Goal: Check status: Check status

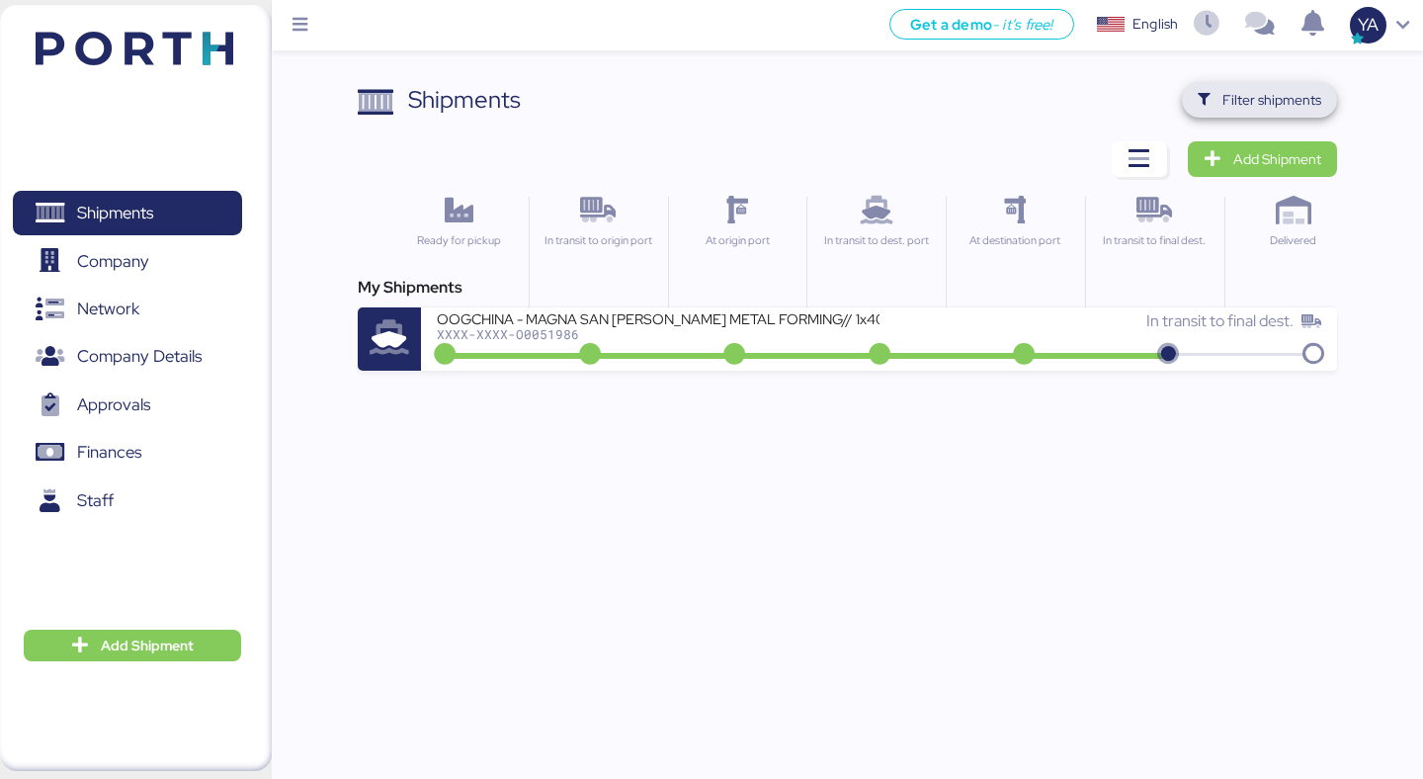
click at [1211, 91] on span "Filter shipments" at bounding box center [1260, 100] width 124 height 28
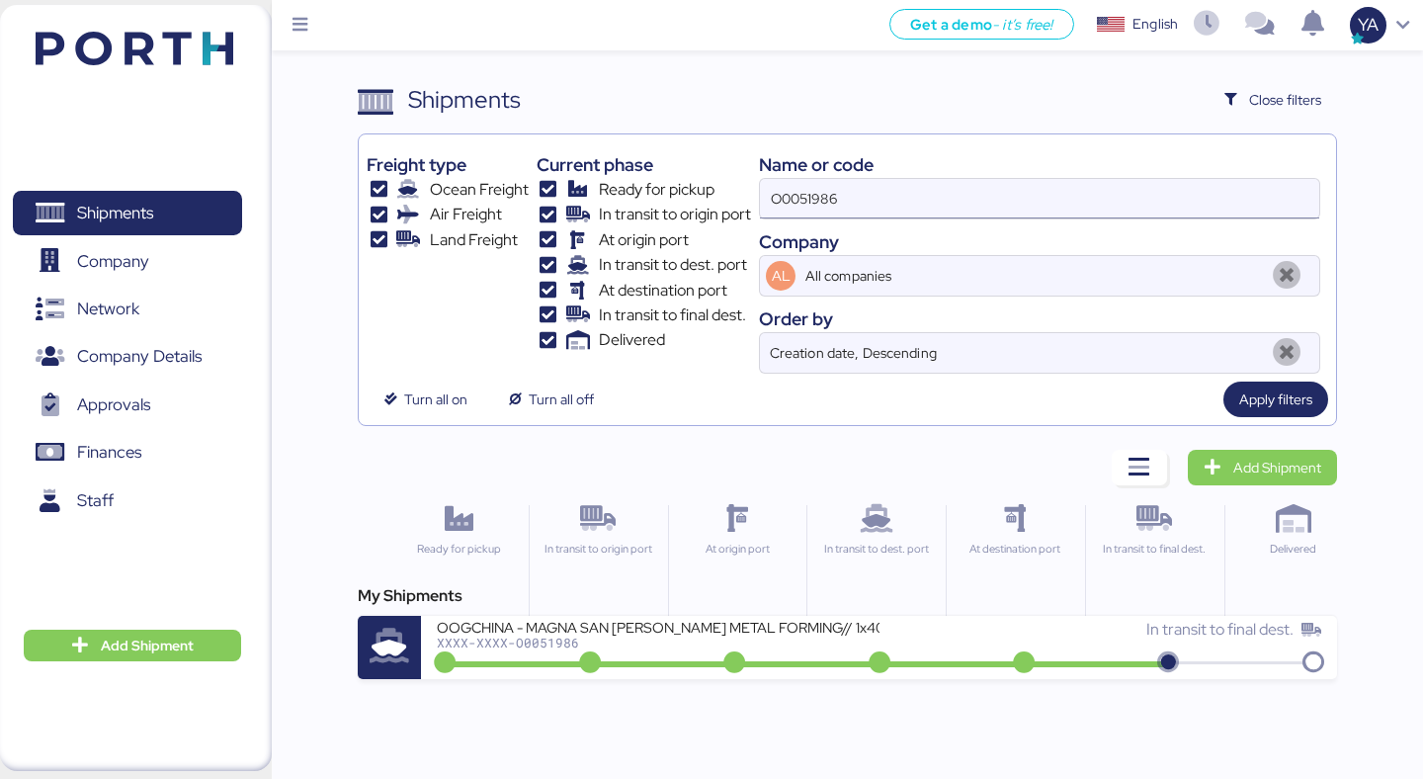
click at [933, 207] on input "O0051986" at bounding box center [1039, 199] width 559 height 40
paste input "2051"
type input "O0052051"
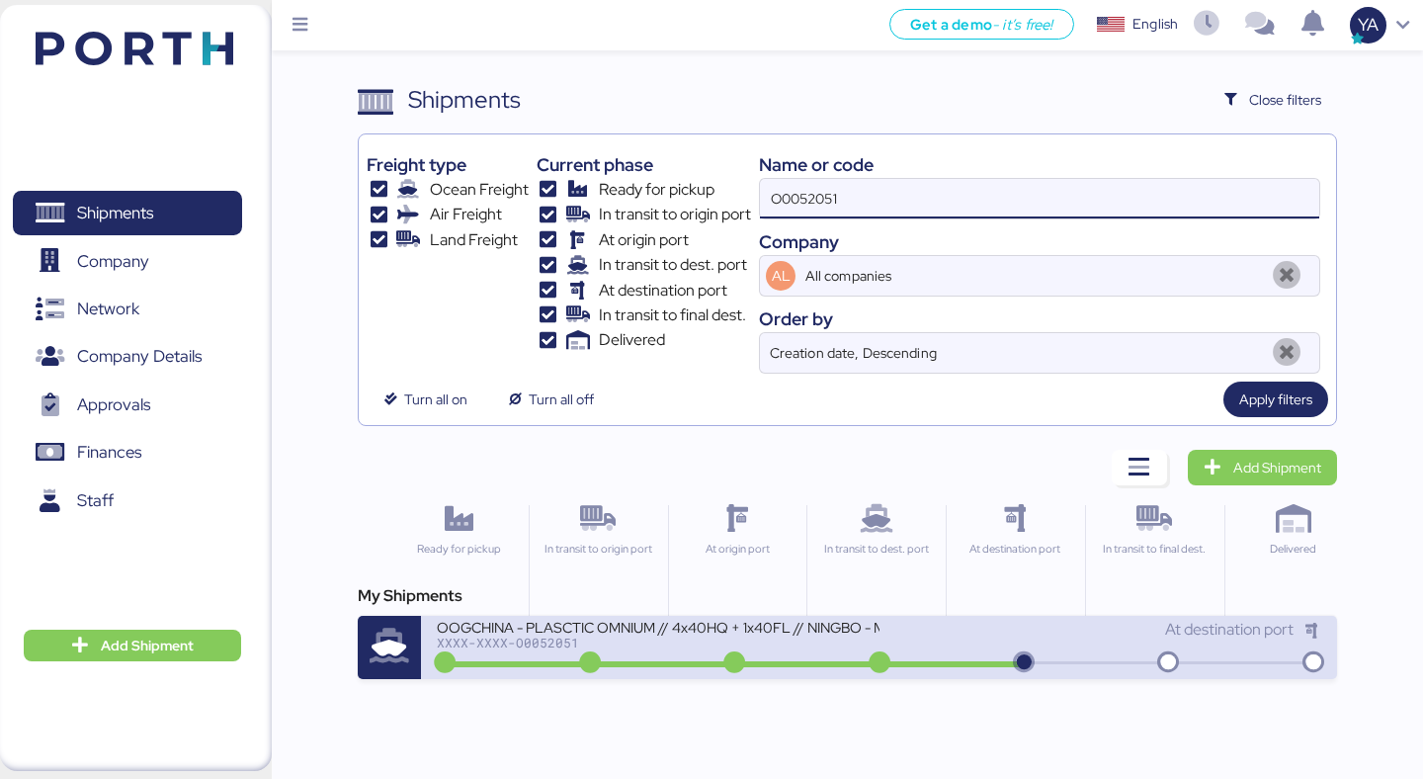
click at [583, 634] on div "OOGCHINA - PLASCTIC OMNIUM // 4x40HQ + 1x40FL // NINGBO - MANZANILLO // HBL: GY…" at bounding box center [658, 626] width 442 height 17
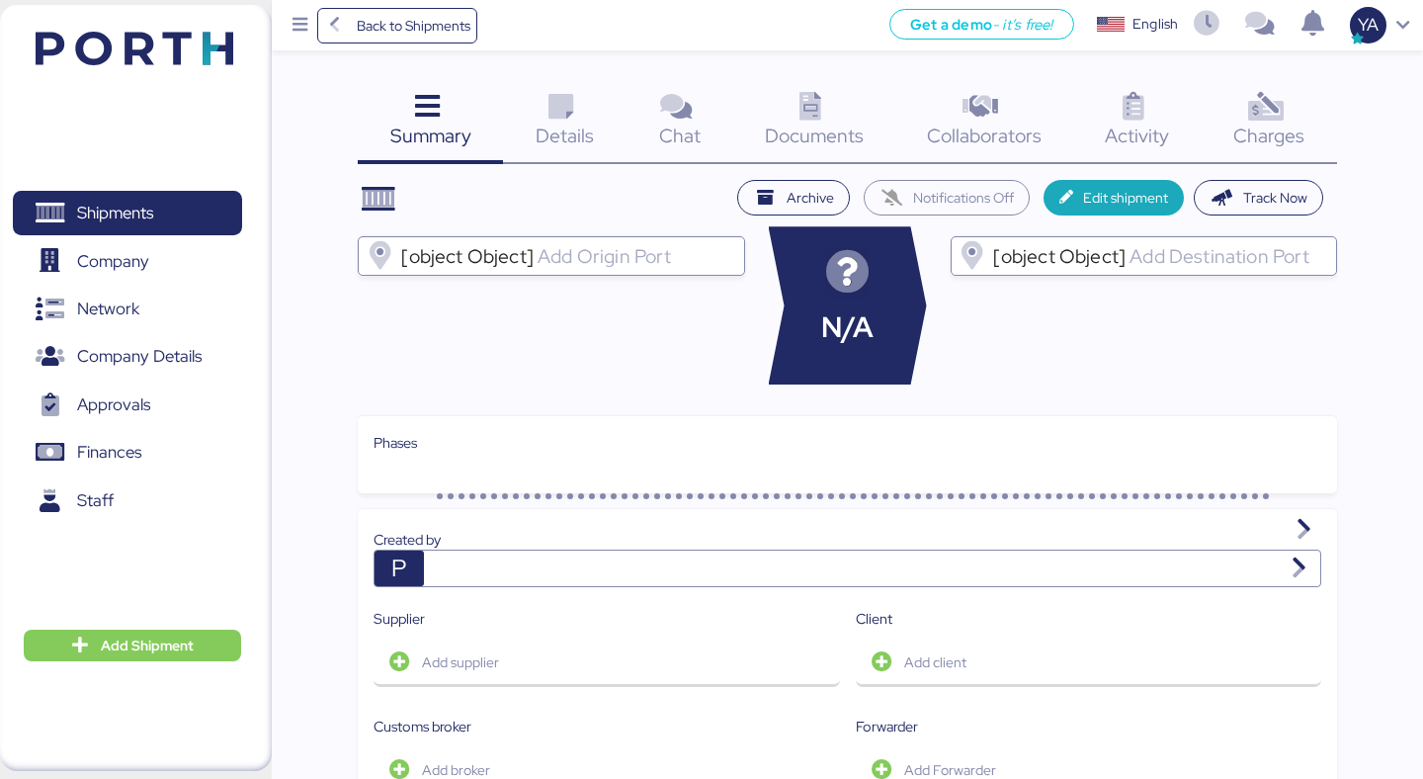
click at [1234, 142] on span "Charges" at bounding box center [1268, 136] width 71 height 26
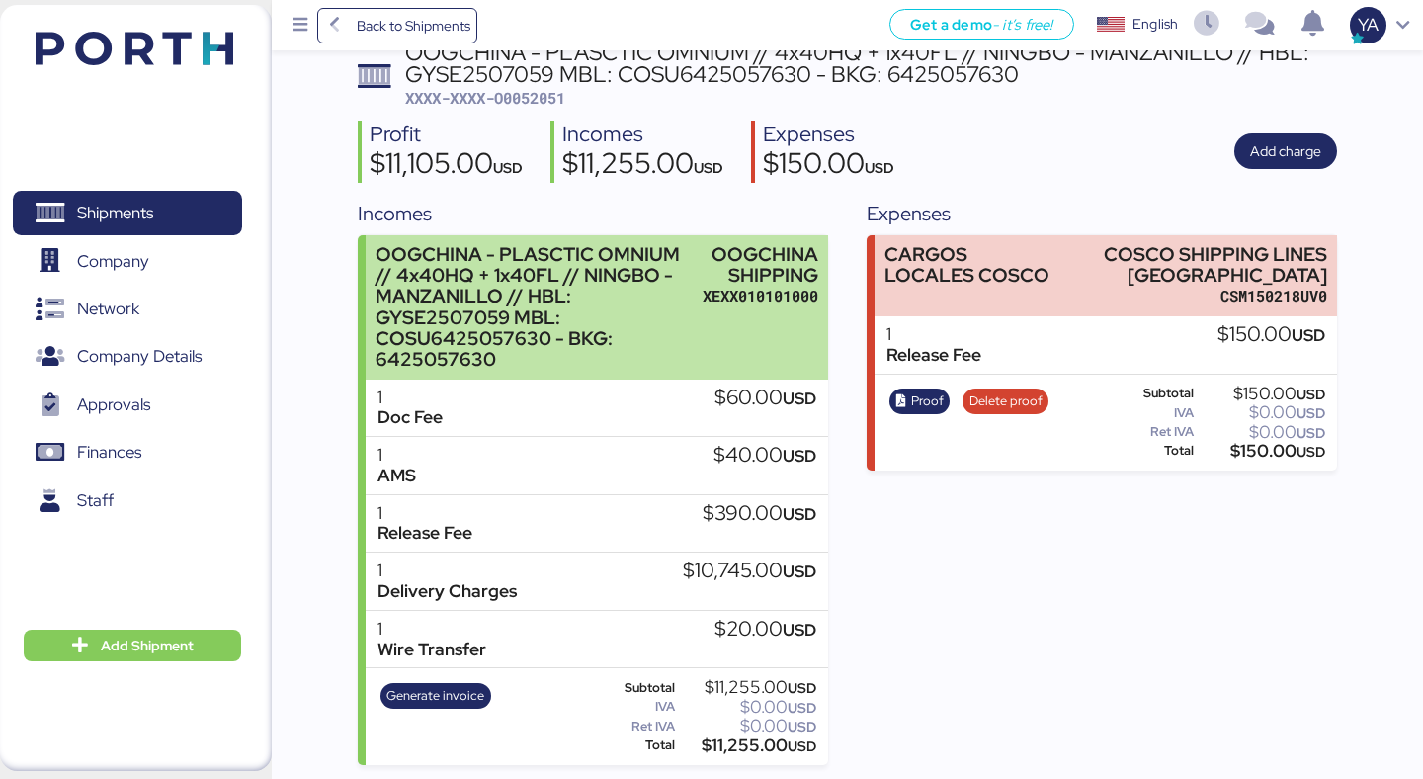
scroll to position [140, 0]
